Goal: Task Accomplishment & Management: Use online tool/utility

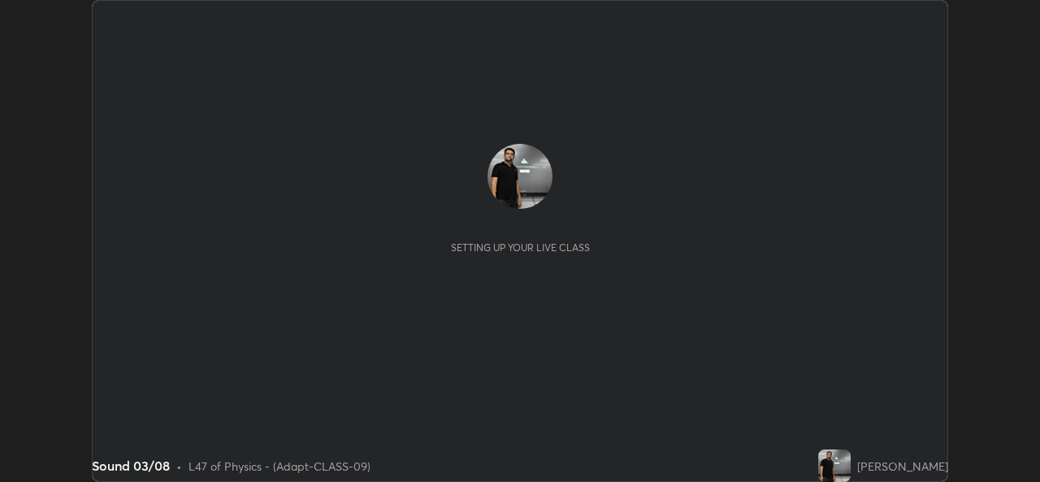
scroll to position [482, 1039]
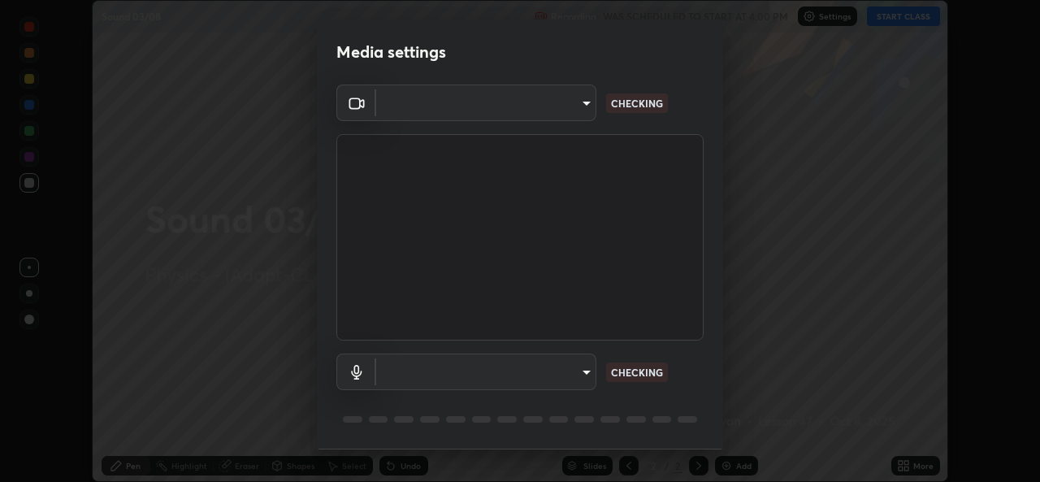
type input "162a4bef6d5de59660943d10e2777e2613c591b7fe343c7323db06c6e3c7e835"
type input "1d4febaa8ec43250a5abd803b4b9017d31c20cfa2482e27e93703920a67056a4"
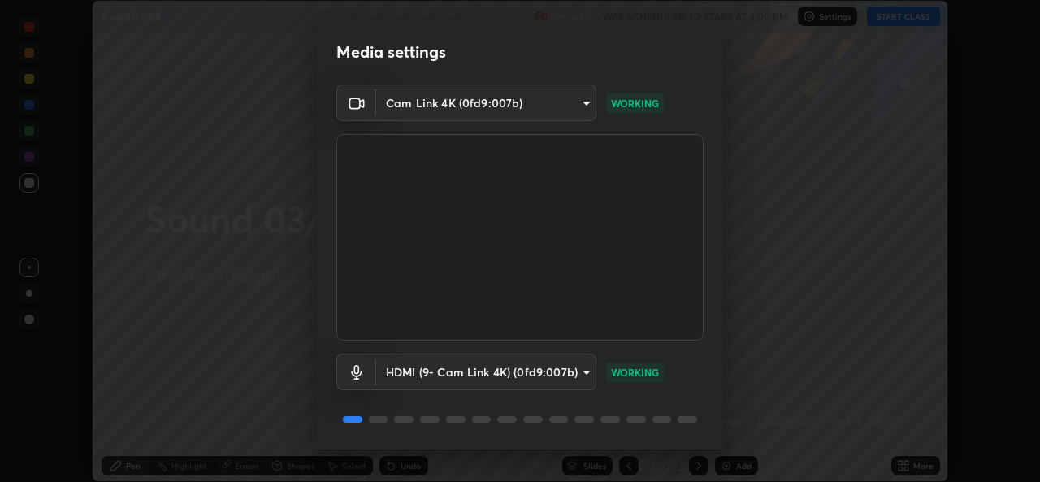
scroll to position [51, 0]
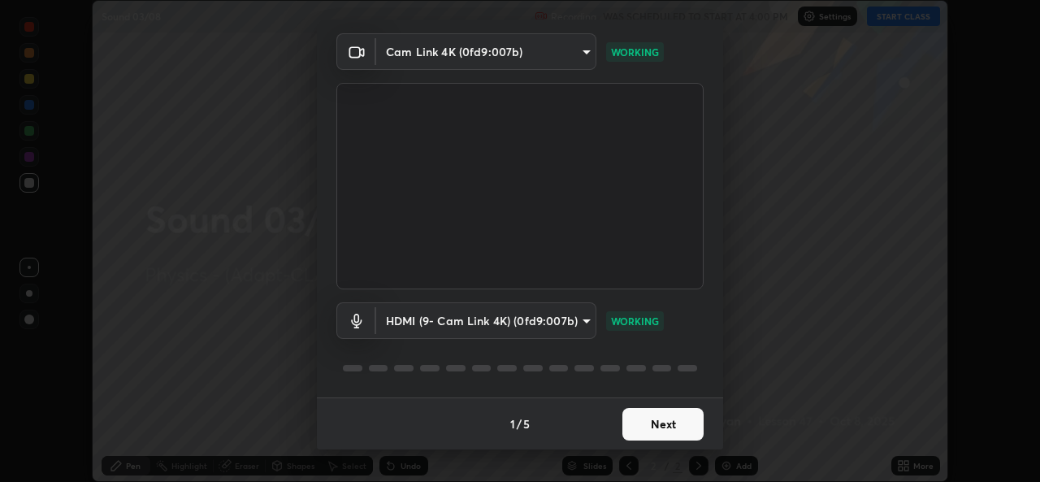
click at [666, 422] on button "Next" at bounding box center [662, 424] width 81 height 32
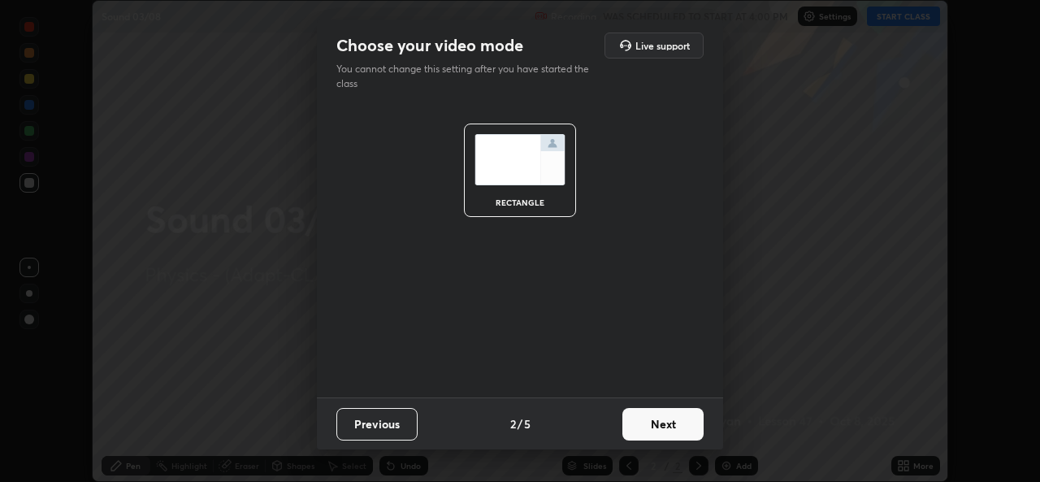
click at [670, 415] on button "Next" at bounding box center [662, 424] width 81 height 32
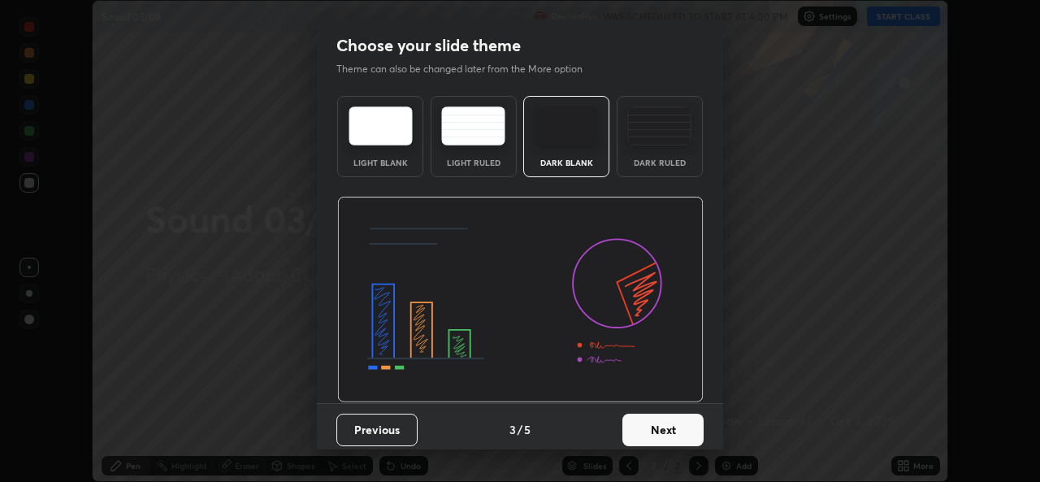
click at [673, 426] on button "Next" at bounding box center [662, 430] width 81 height 32
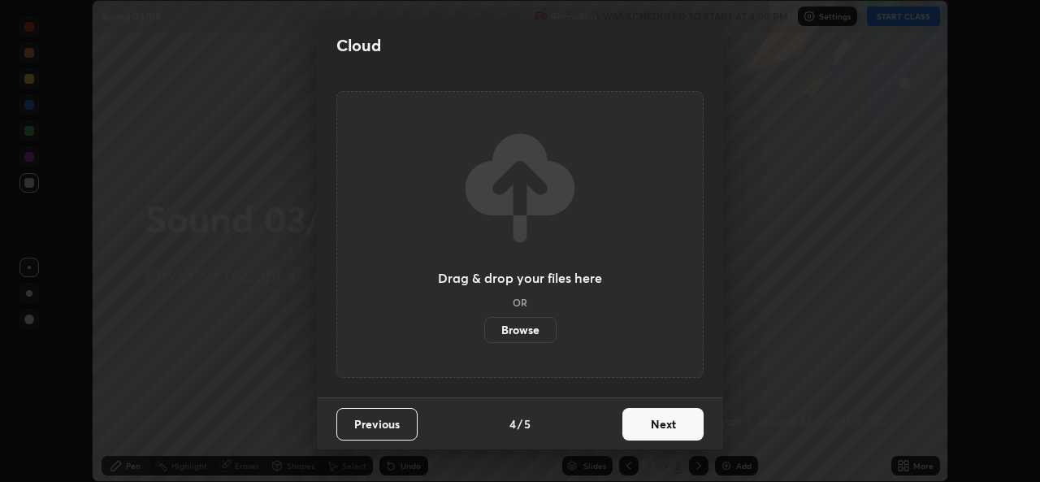
click at [678, 424] on button "Next" at bounding box center [662, 424] width 81 height 32
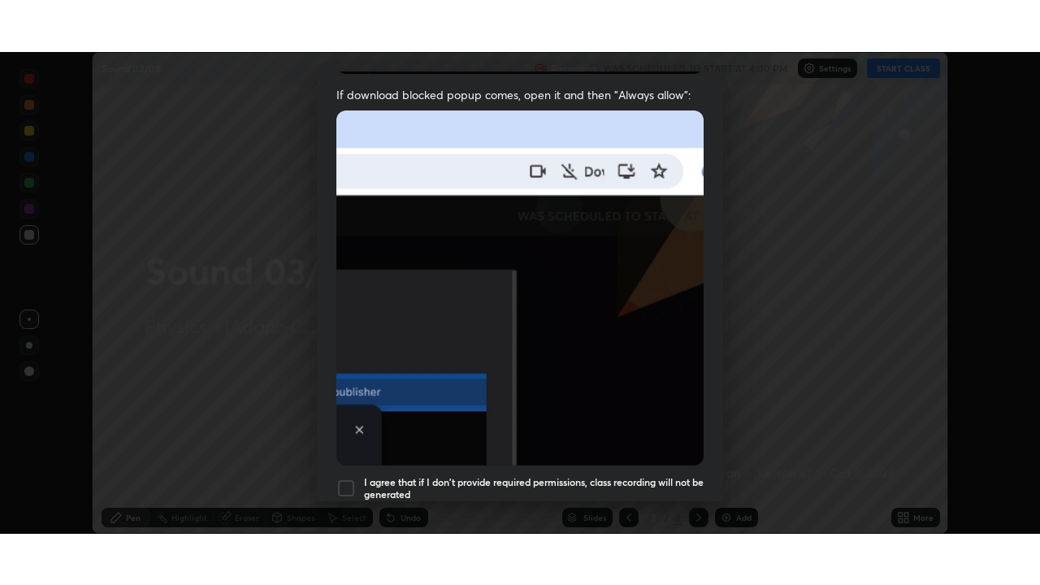
scroll to position [383, 0]
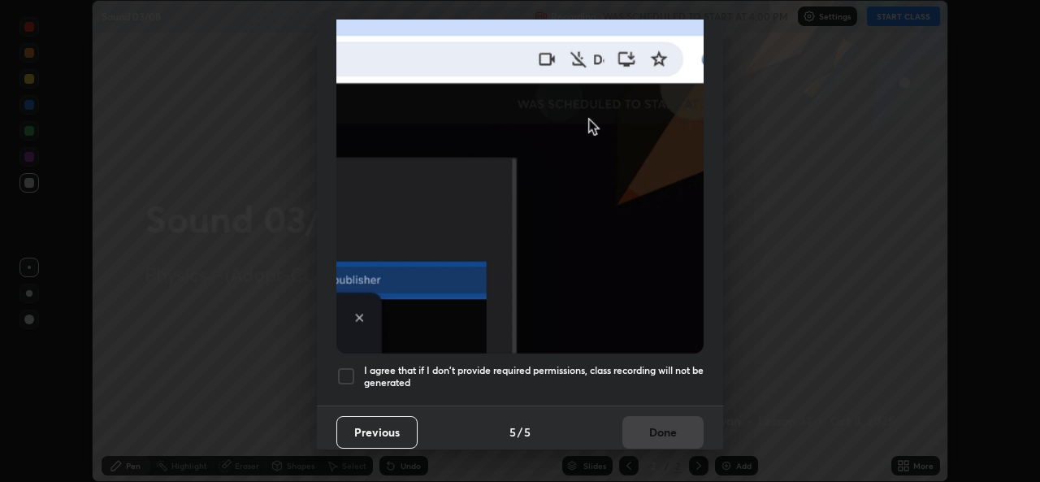
click at [350, 367] on div at bounding box center [345, 375] width 19 height 19
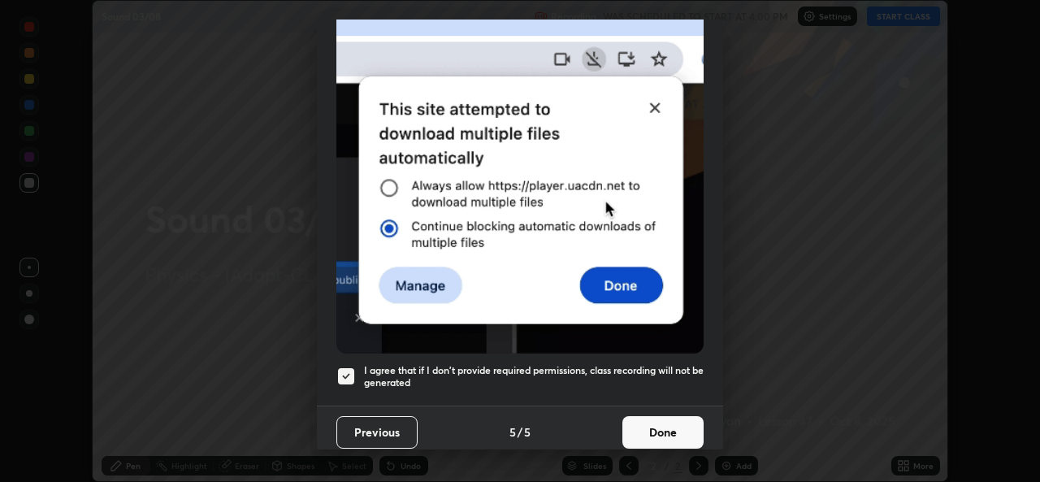
click at [673, 418] on button "Done" at bounding box center [662, 432] width 81 height 32
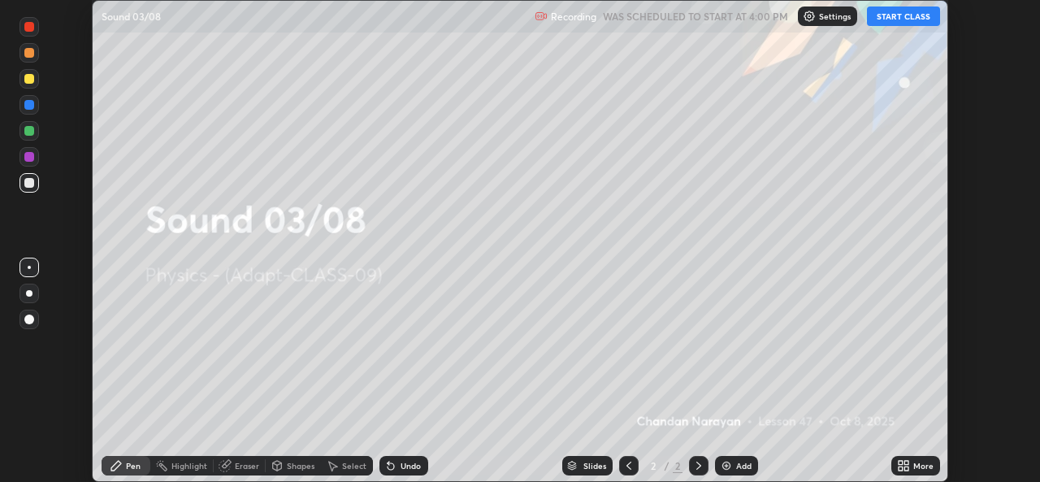
click at [917, 466] on div "More" at bounding box center [923, 465] width 20 height 8
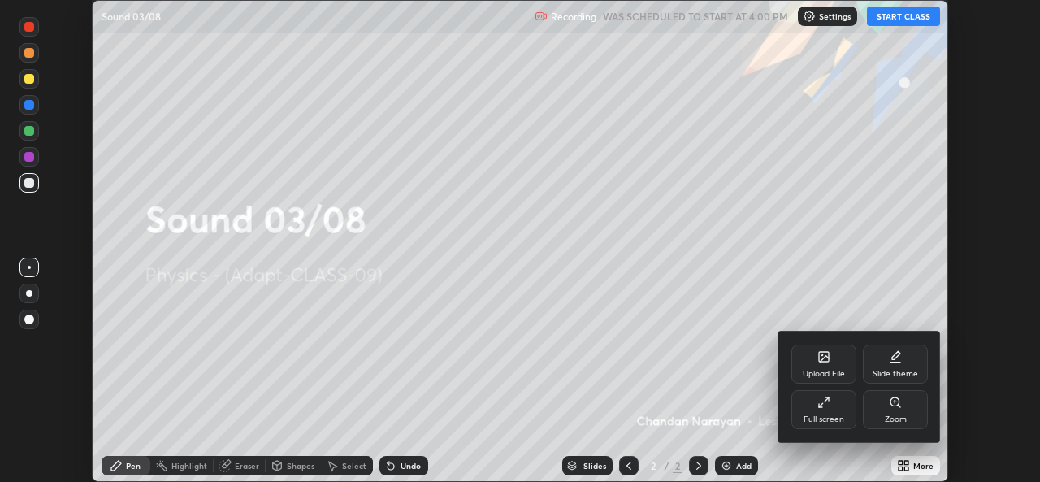
click at [893, 409] on div "Zoom" at bounding box center [895, 409] width 65 height 39
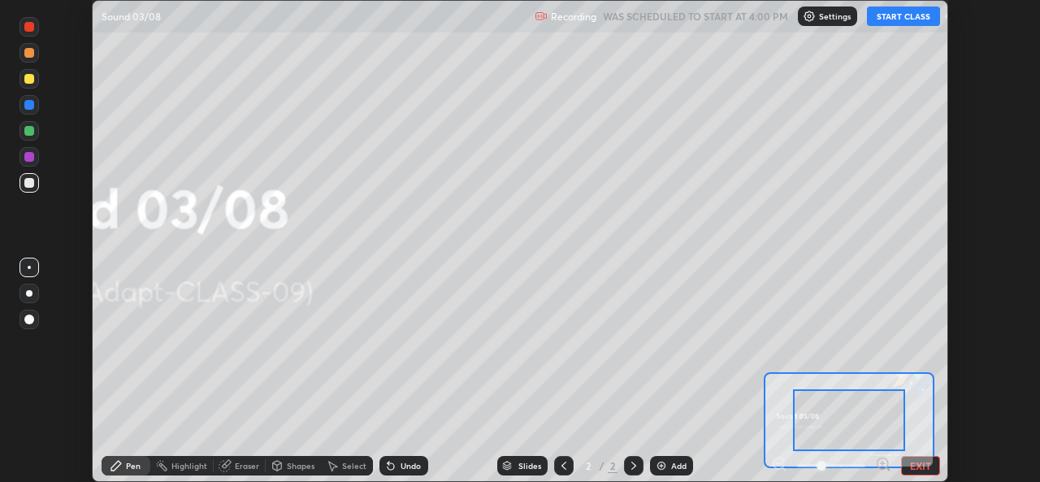
click at [911, 460] on button "EXIT" at bounding box center [920, 465] width 39 height 19
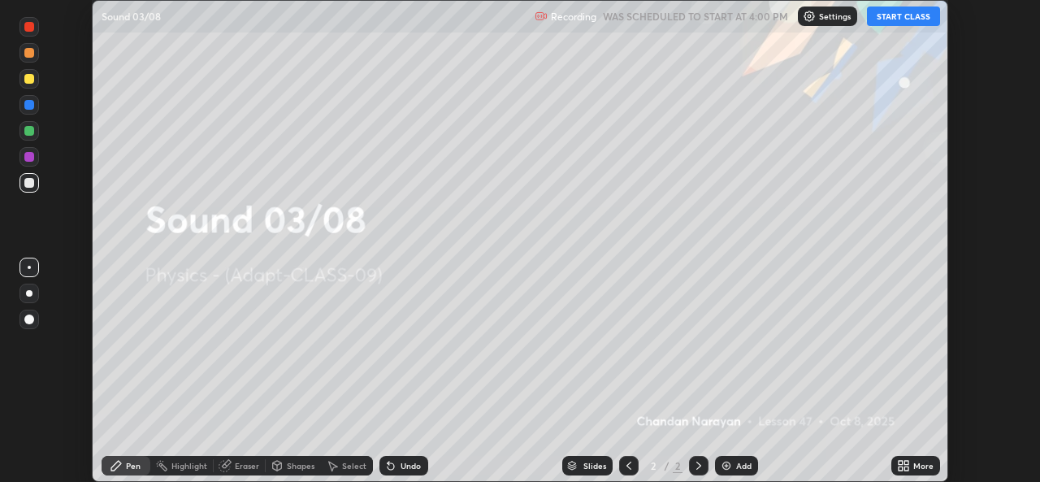
click at [912, 465] on div "More" at bounding box center [915, 465] width 49 height 19
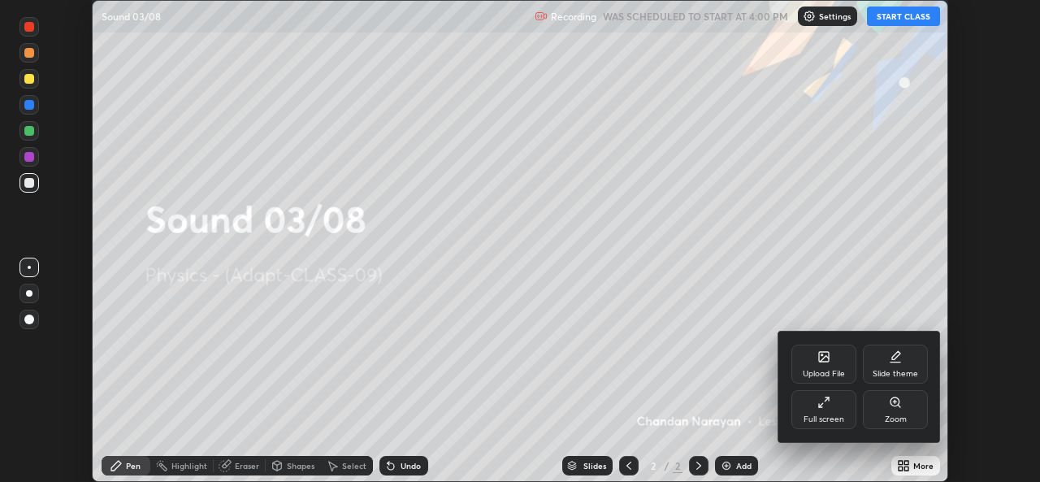
click at [831, 416] on div "Full screen" at bounding box center [823, 419] width 41 height 8
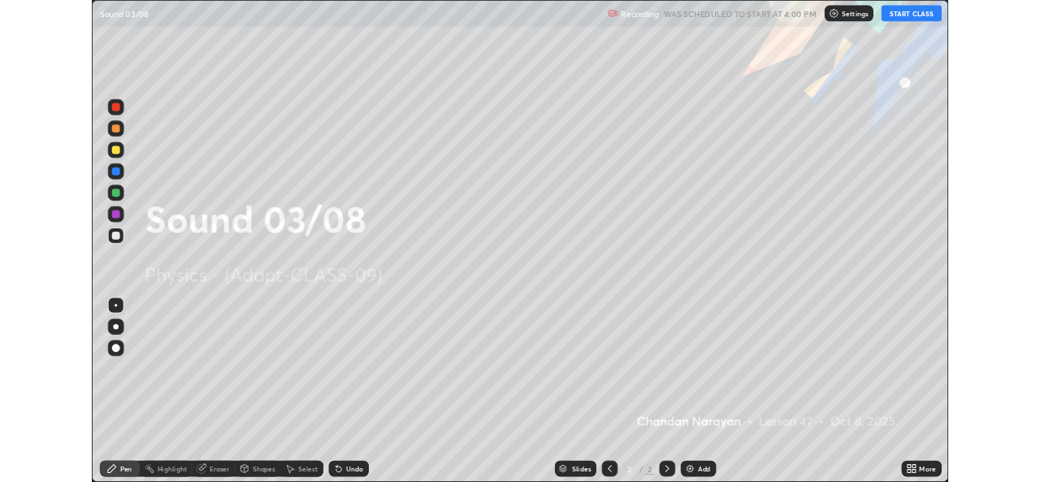
scroll to position [585, 1040]
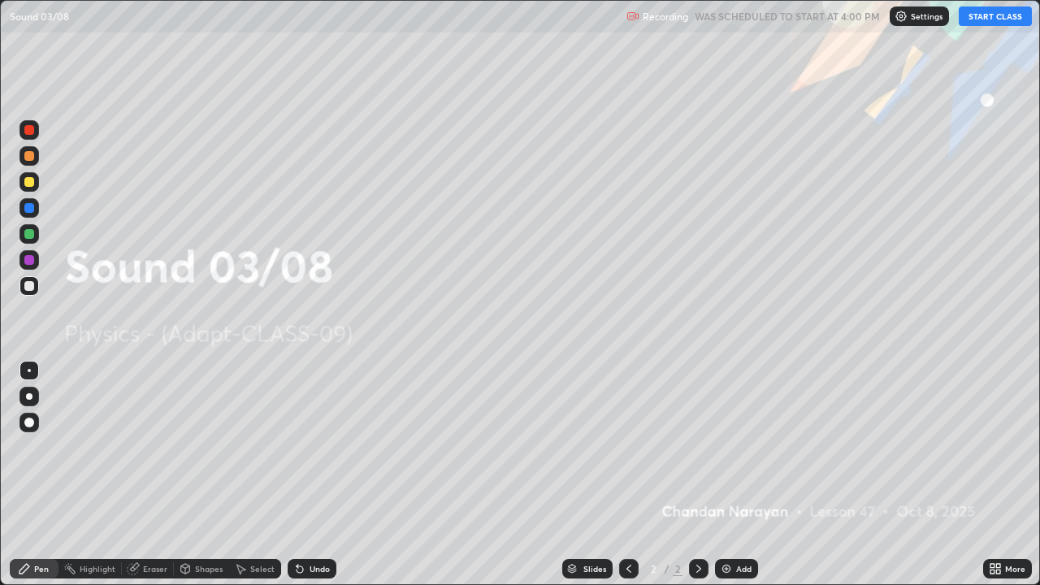
click at [993, 21] on button "START CLASS" at bounding box center [995, 15] width 73 height 19
click at [736, 481] on div "Add" at bounding box center [743, 569] width 15 height 8
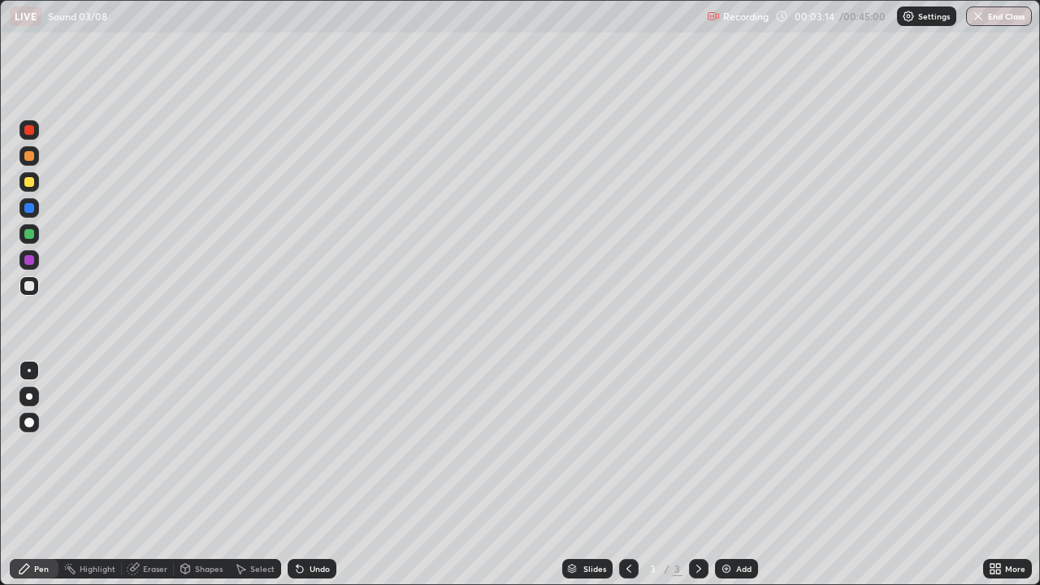
click at [31, 182] on div at bounding box center [29, 182] width 10 height 10
click at [296, 481] on icon at bounding box center [299, 568] width 13 height 13
click at [297, 481] on icon at bounding box center [298, 566] width 2 height 2
click at [30, 236] on div at bounding box center [29, 234] width 10 height 10
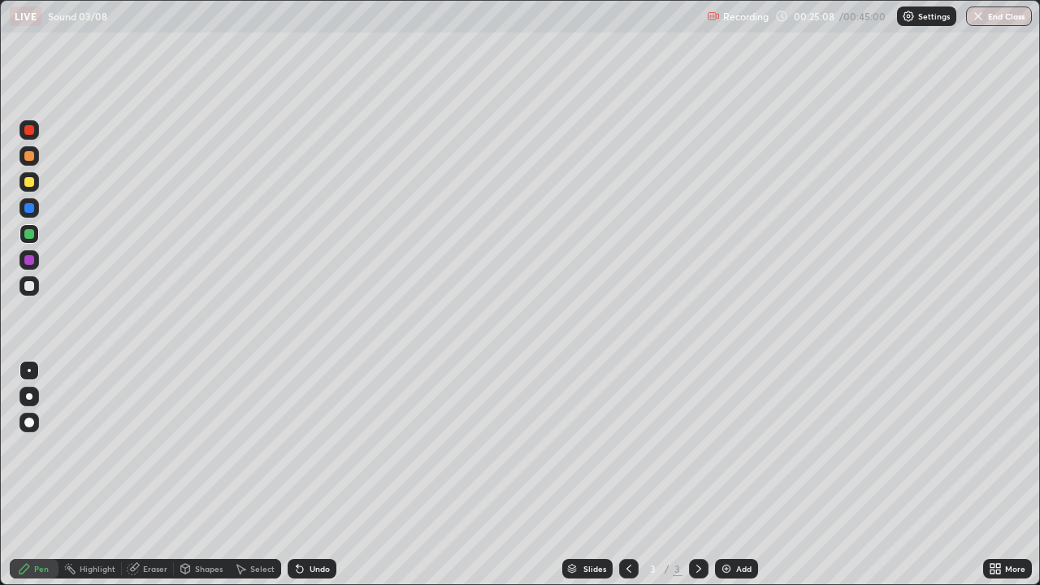
click at [734, 481] on div "Add" at bounding box center [736, 568] width 43 height 19
click at [997, 16] on button "End Class" at bounding box center [999, 15] width 66 height 19
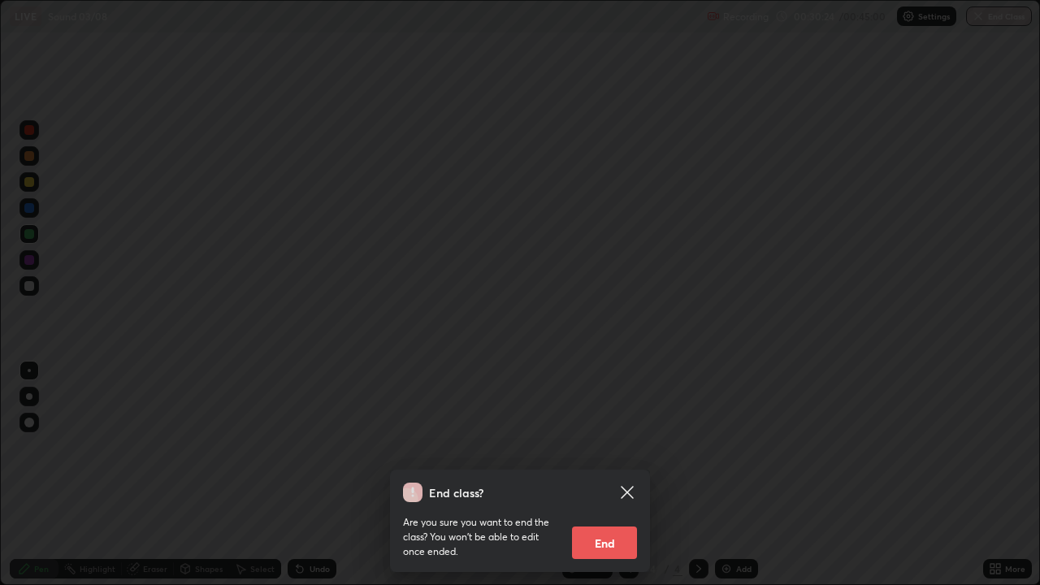
click at [624, 481] on button "End" at bounding box center [604, 542] width 65 height 32
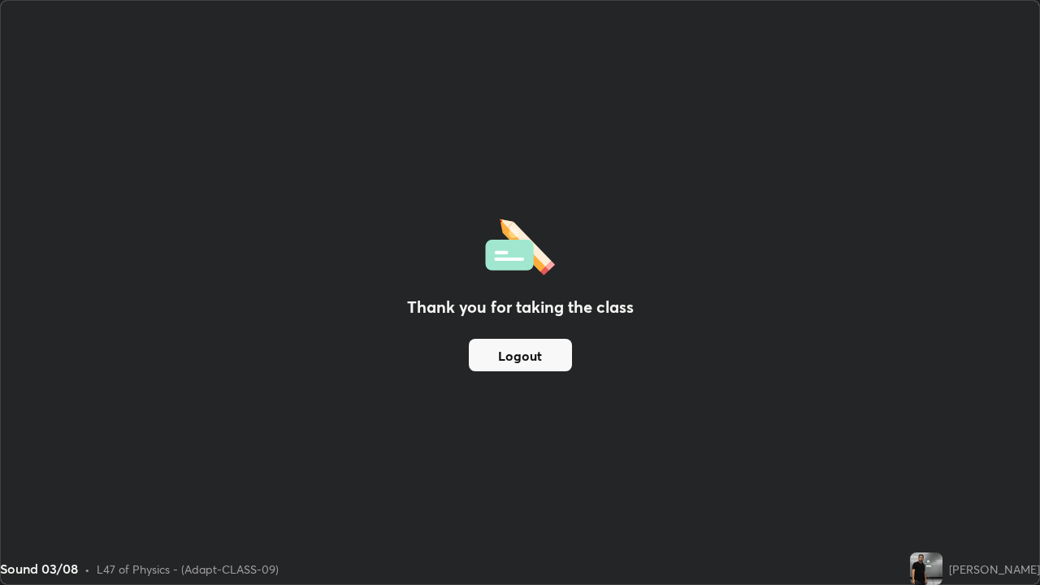
click at [500, 356] on button "Logout" at bounding box center [520, 355] width 103 height 32
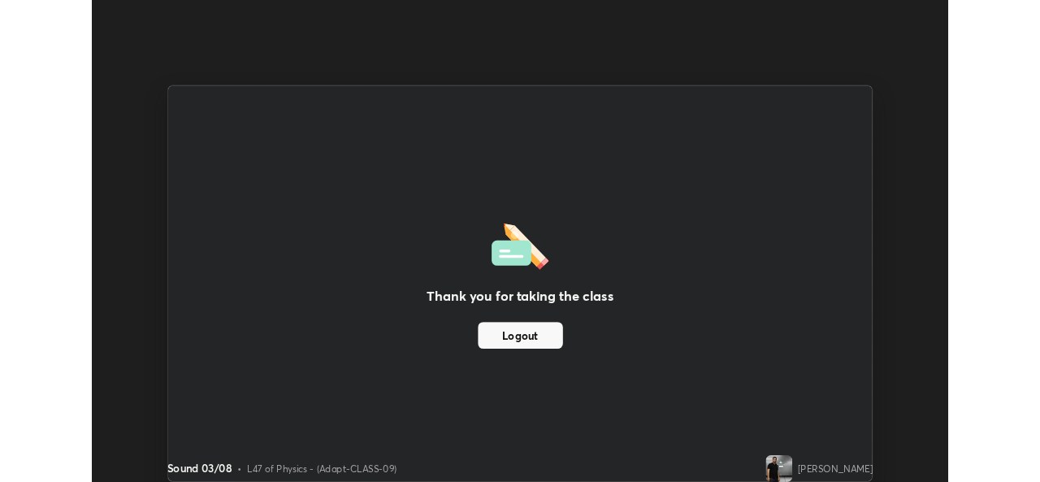
scroll to position [80761, 80202]
